Goal: Task Accomplishment & Management: Use online tool/utility

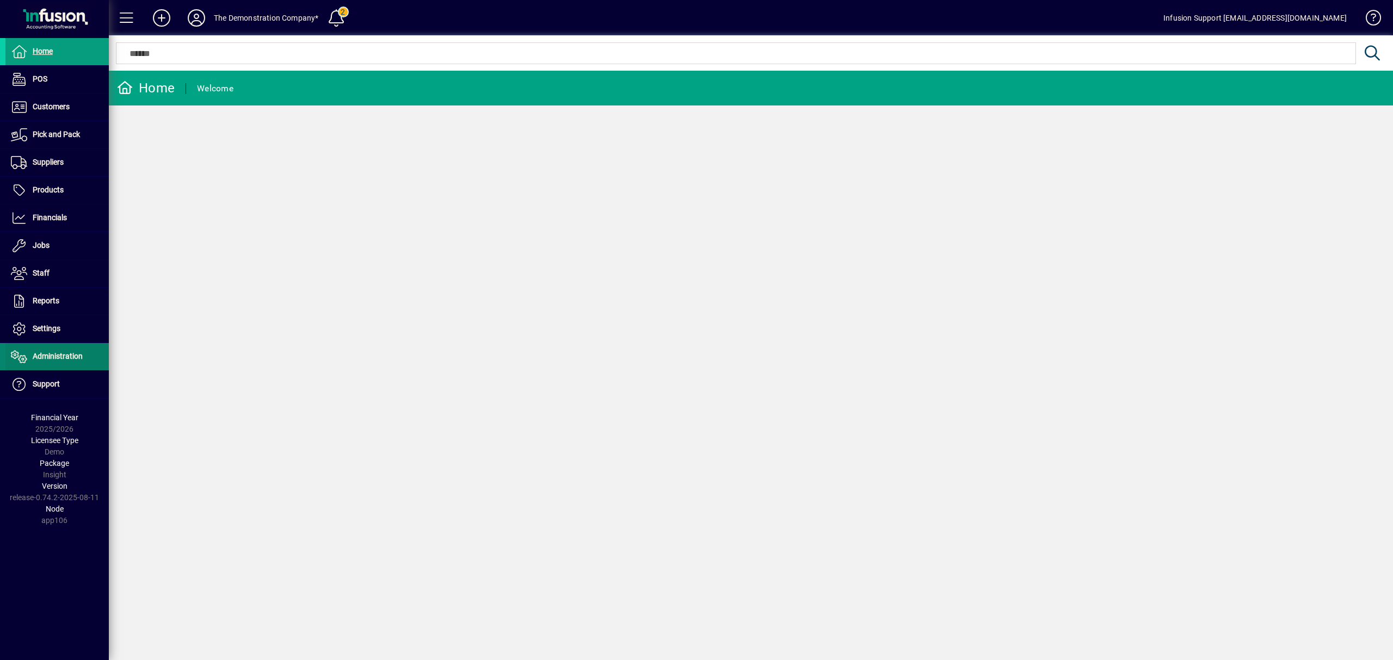
click at [79, 357] on span "Administration" at bounding box center [58, 356] width 50 height 9
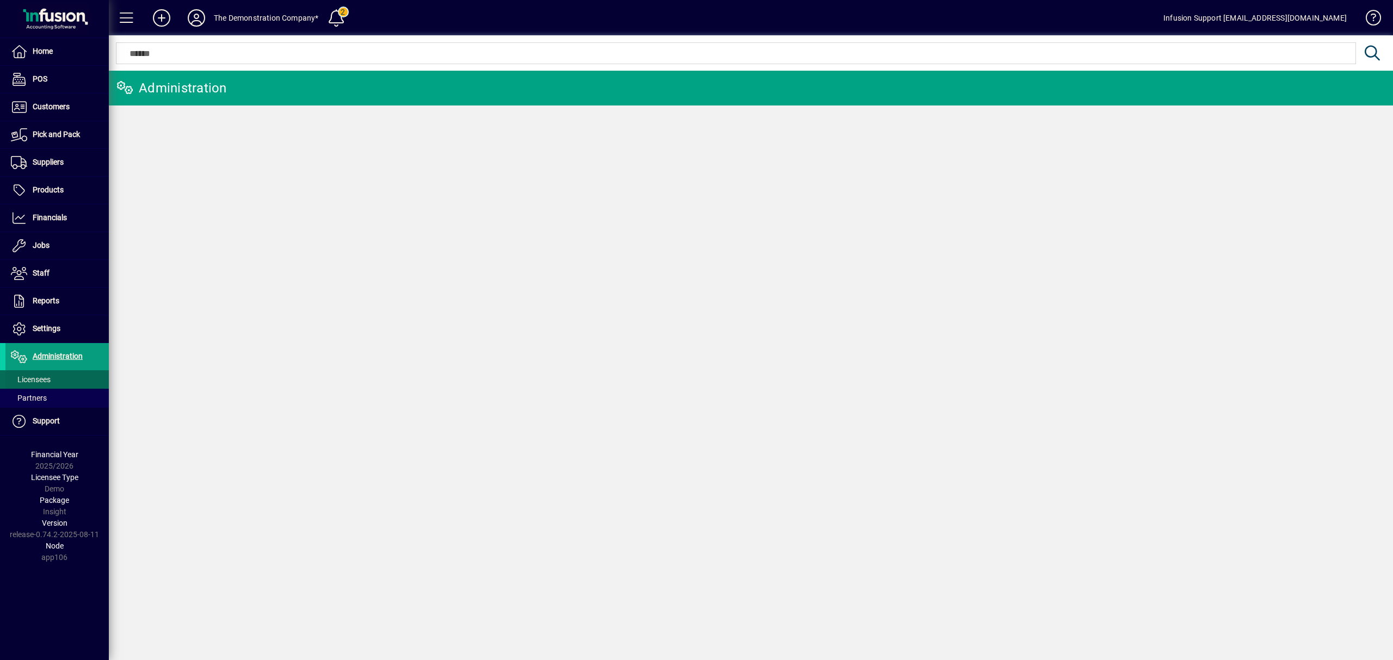
click at [46, 381] on span "Licensees" at bounding box center [31, 379] width 40 height 9
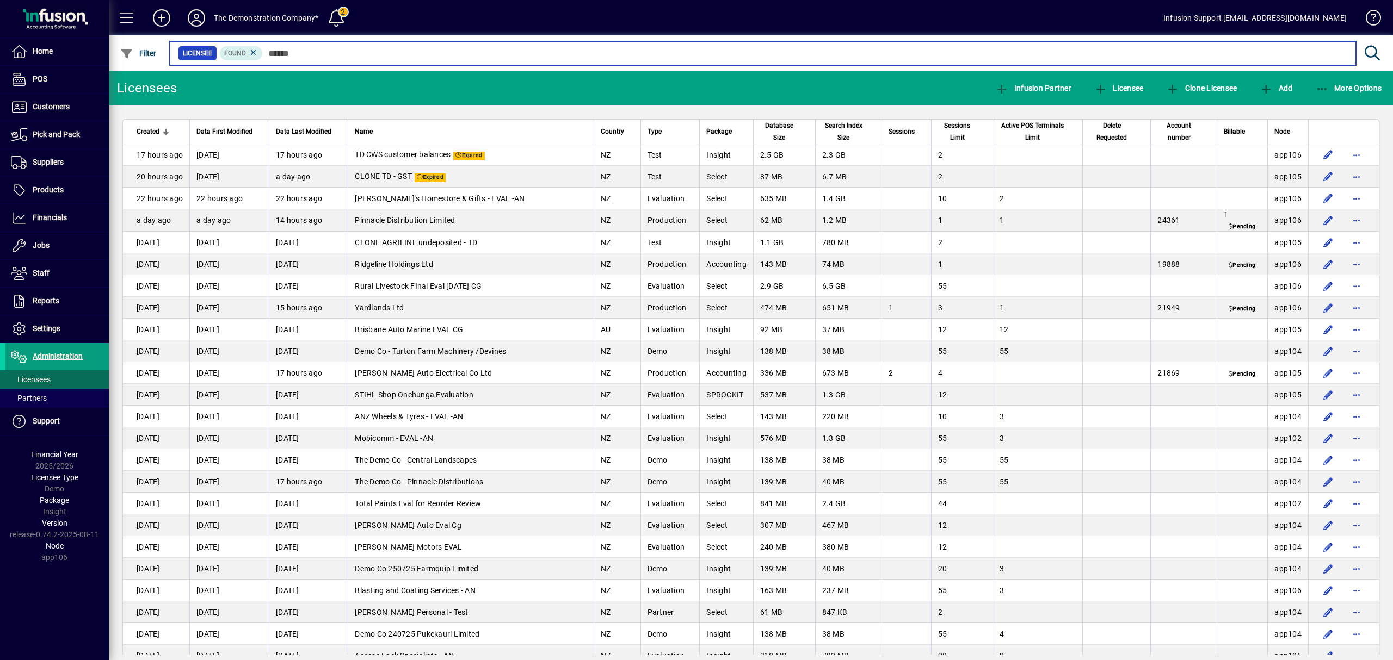
click at [301, 49] on input "text" at bounding box center [805, 53] width 1084 height 15
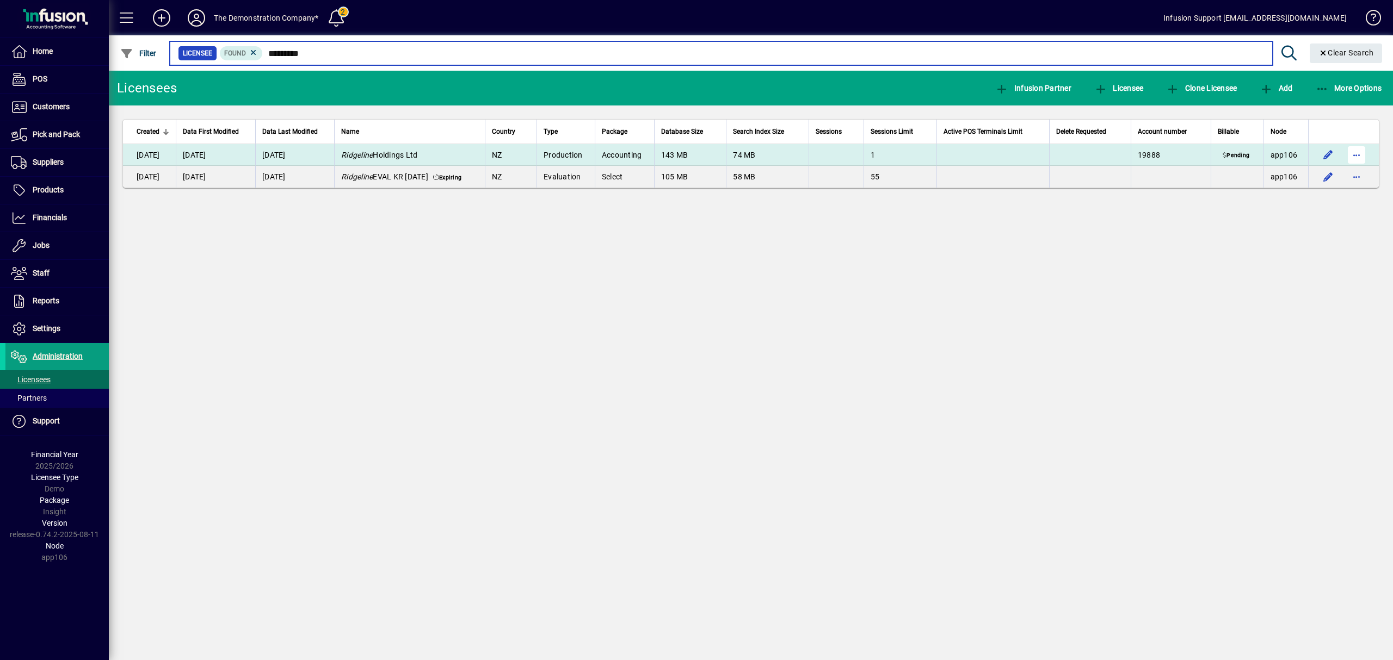
type input "*********"
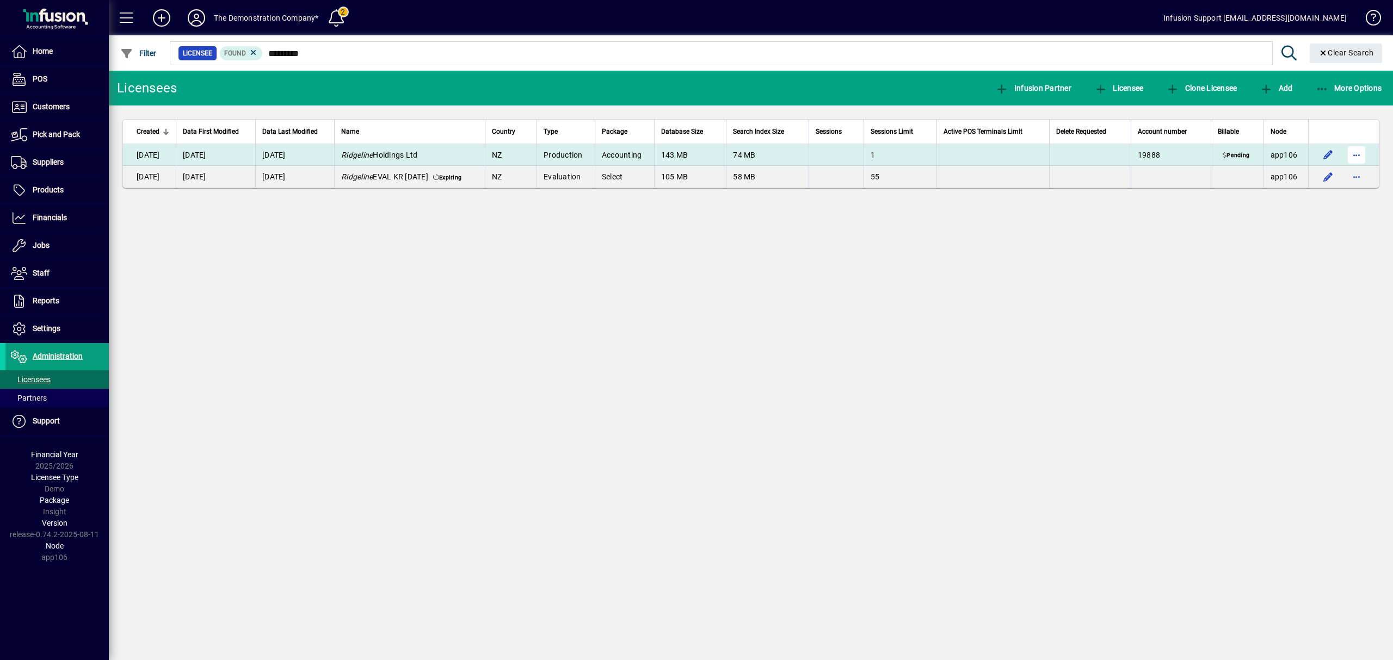
click at [1358, 156] on span "button" at bounding box center [1356, 155] width 26 height 26
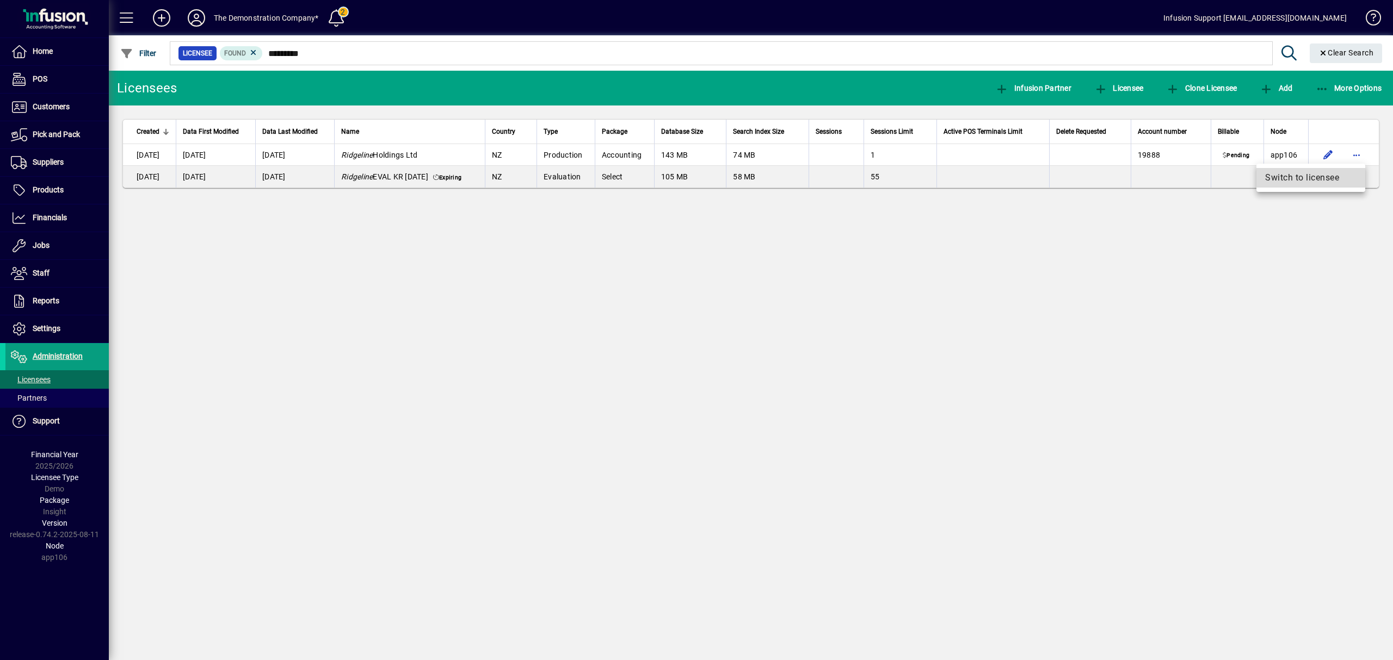
click at [1329, 177] on span "Switch to licensee" at bounding box center [1310, 177] width 91 height 13
